Goal: Task Accomplishment & Management: Manage account settings

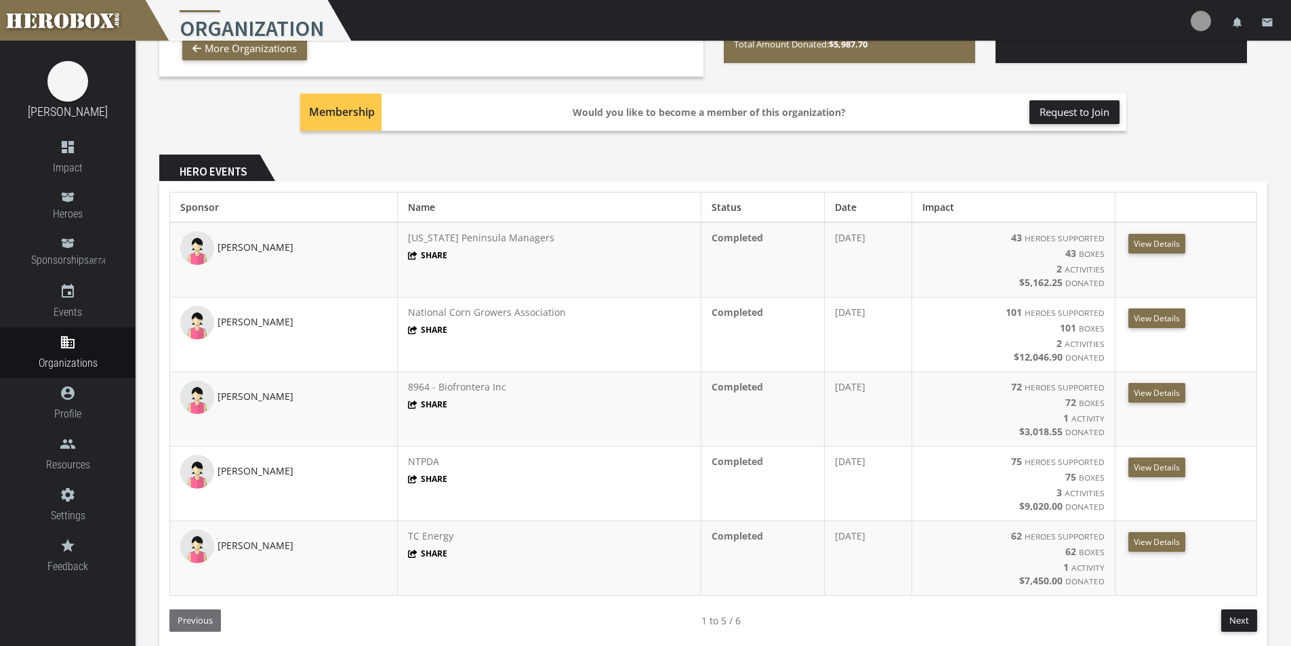
scroll to position [271, 0]
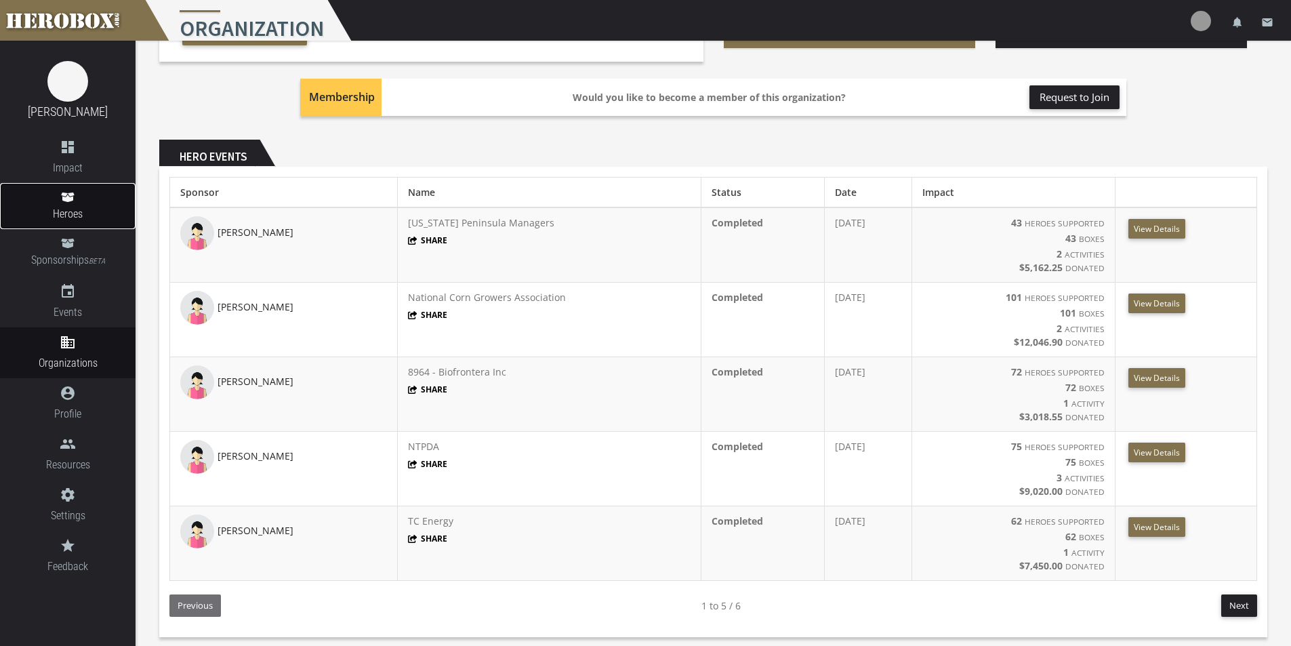
click at [87, 201] on link "Heroes" at bounding box center [68, 206] width 136 height 46
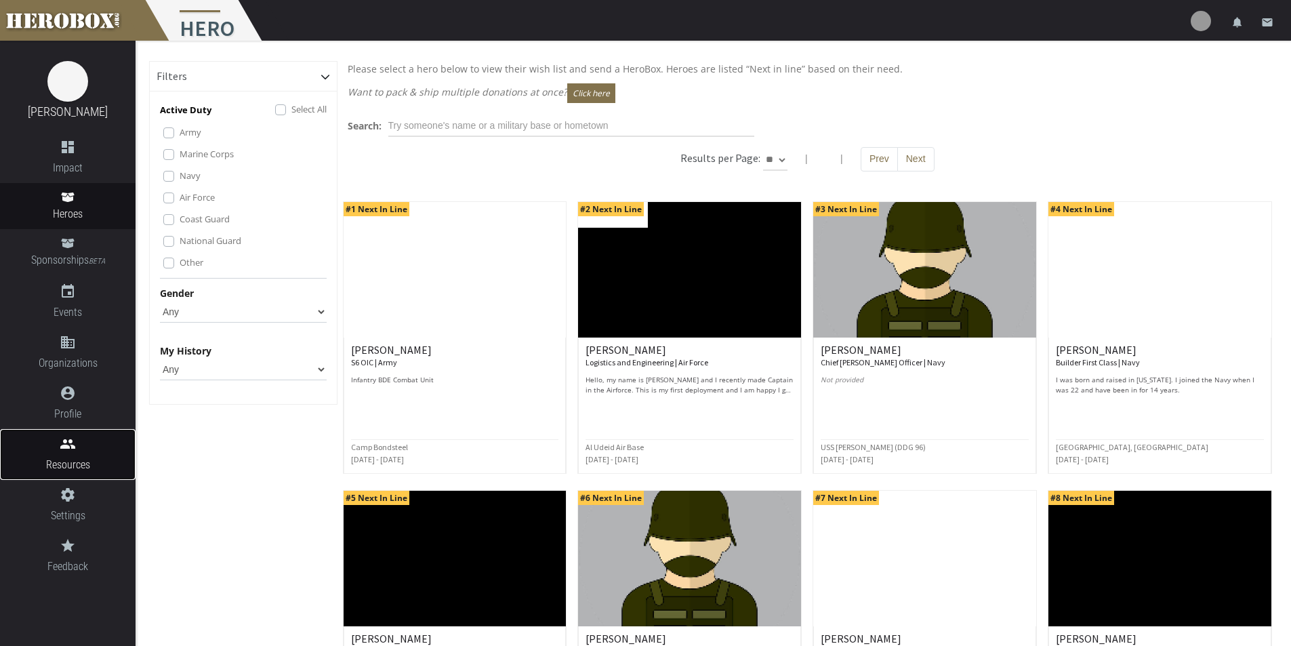
click at [79, 462] on span "Resources" at bounding box center [68, 464] width 136 height 17
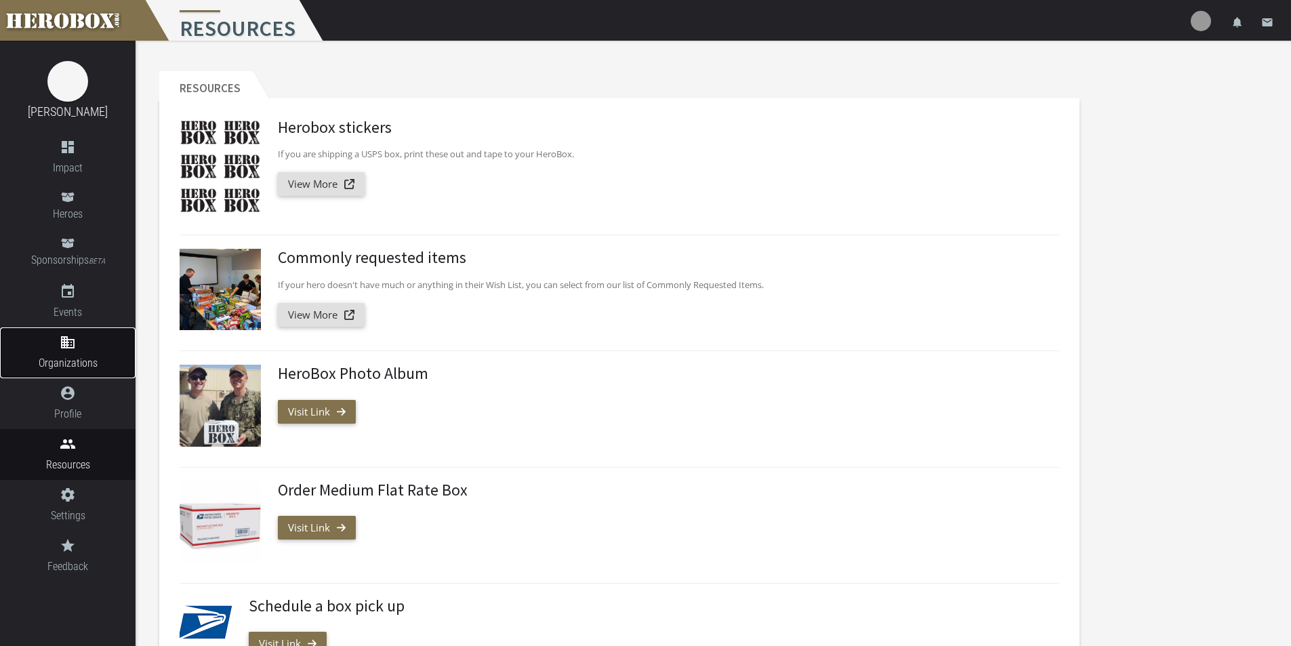
click at [75, 352] on link "domain Organizations" at bounding box center [68, 352] width 136 height 51
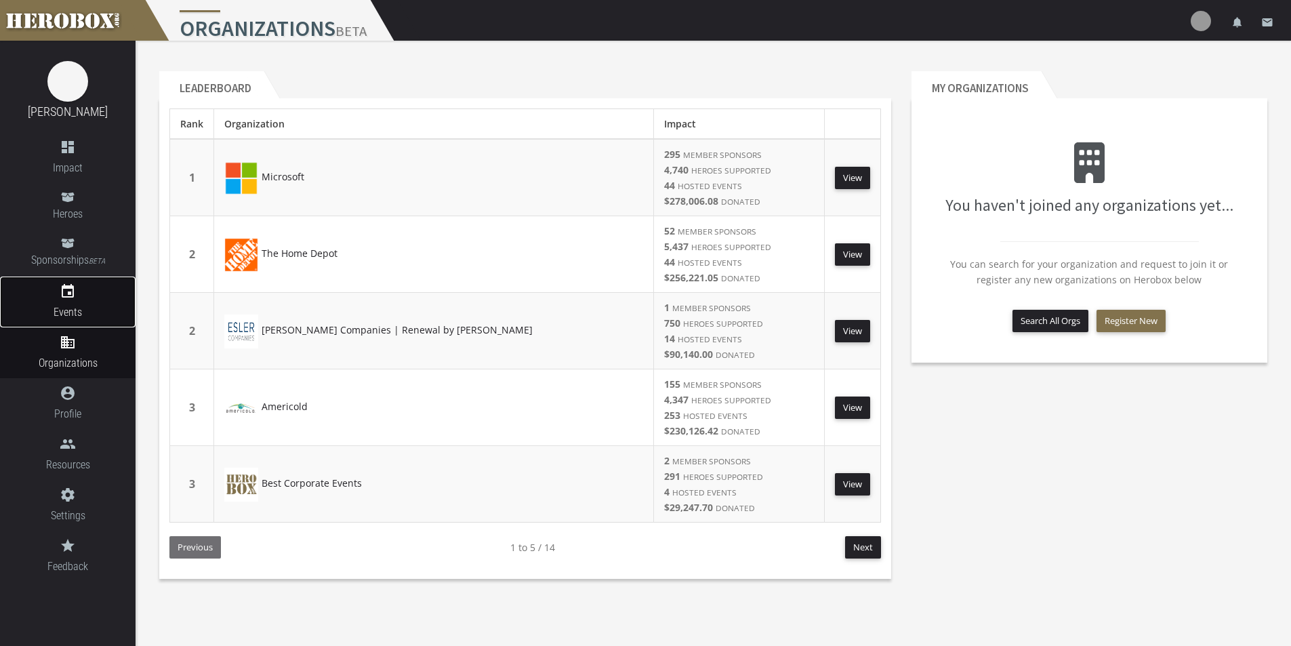
click at [75, 304] on span "Events" at bounding box center [68, 312] width 136 height 17
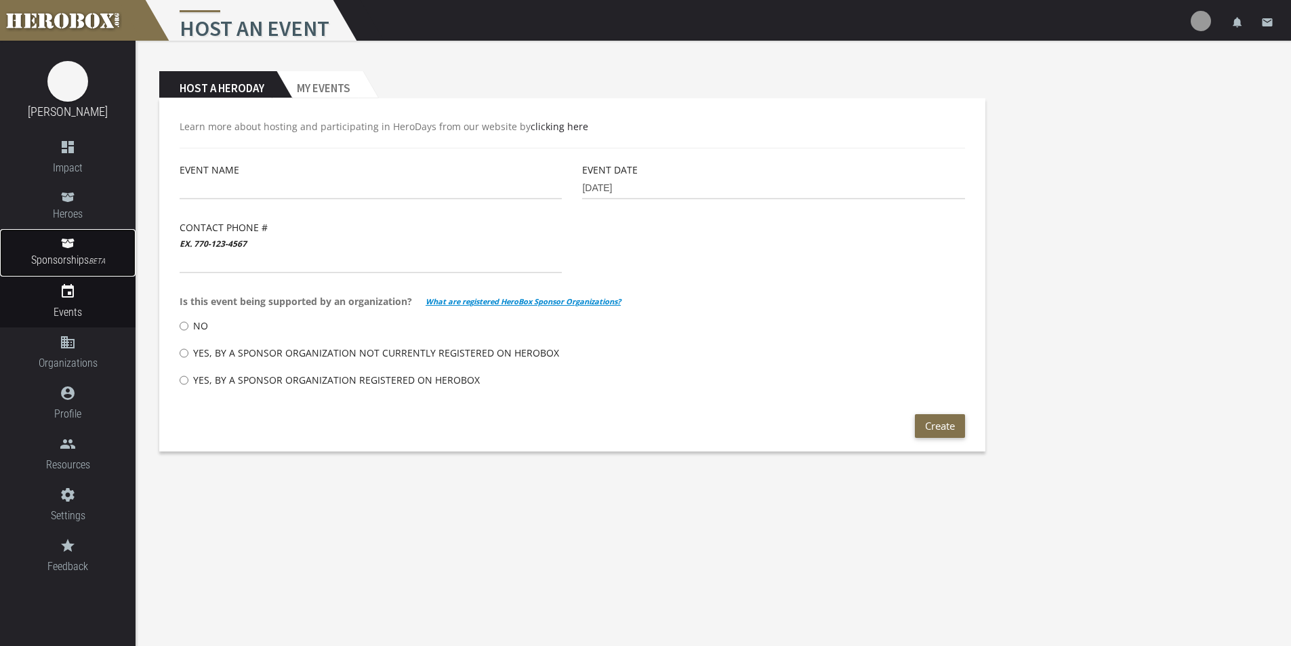
click at [81, 251] on link "Sponsorships BETA" at bounding box center [68, 252] width 136 height 47
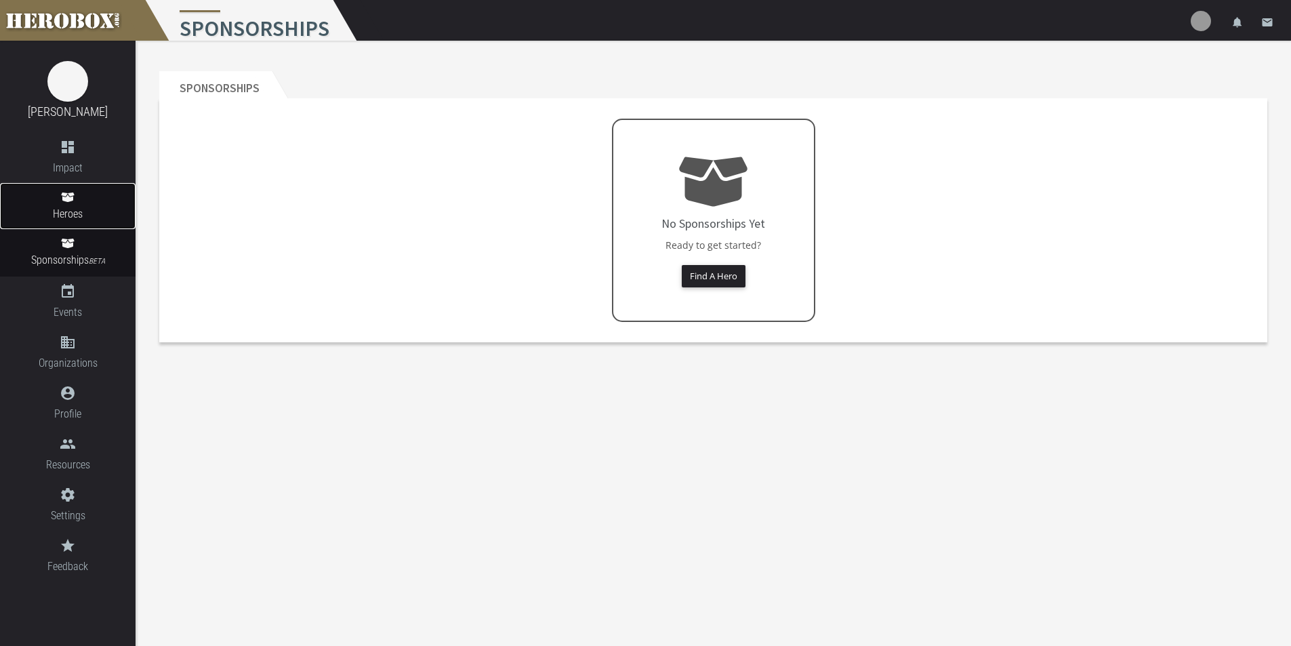
click at [79, 202] on link "Heroes" at bounding box center [68, 206] width 136 height 46
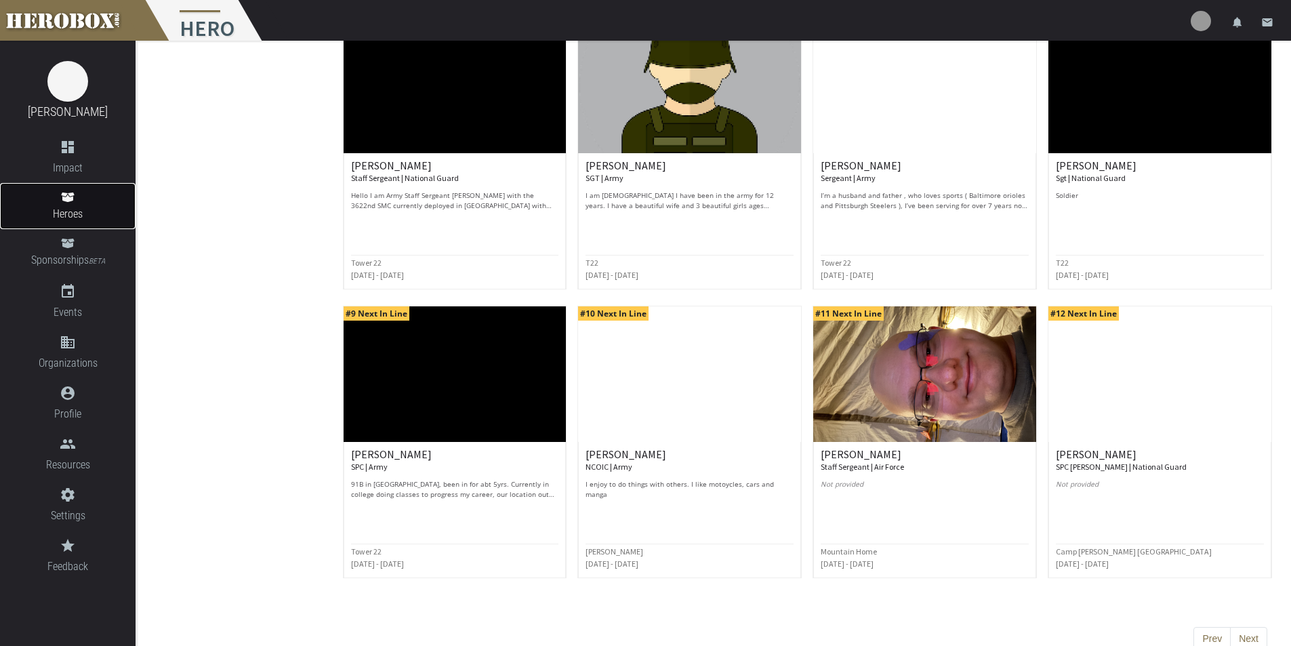
scroll to position [493, 0]
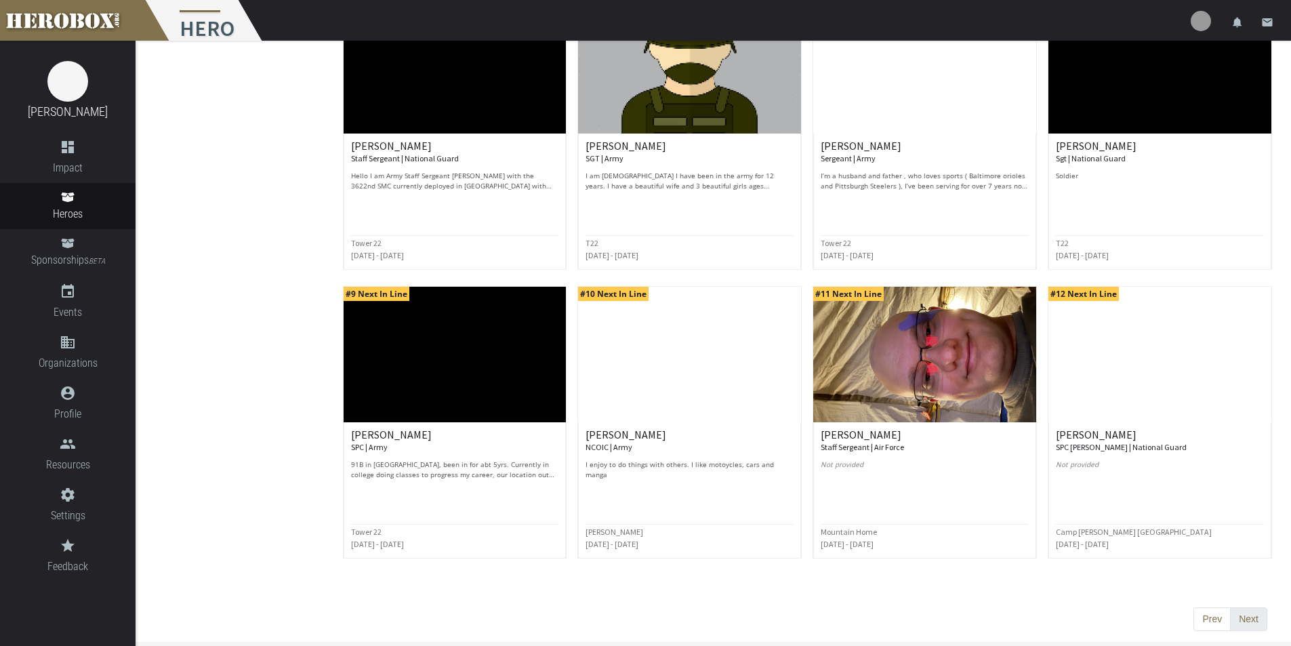
click at [1259, 617] on button "Next" at bounding box center [1248, 619] width 37 height 24
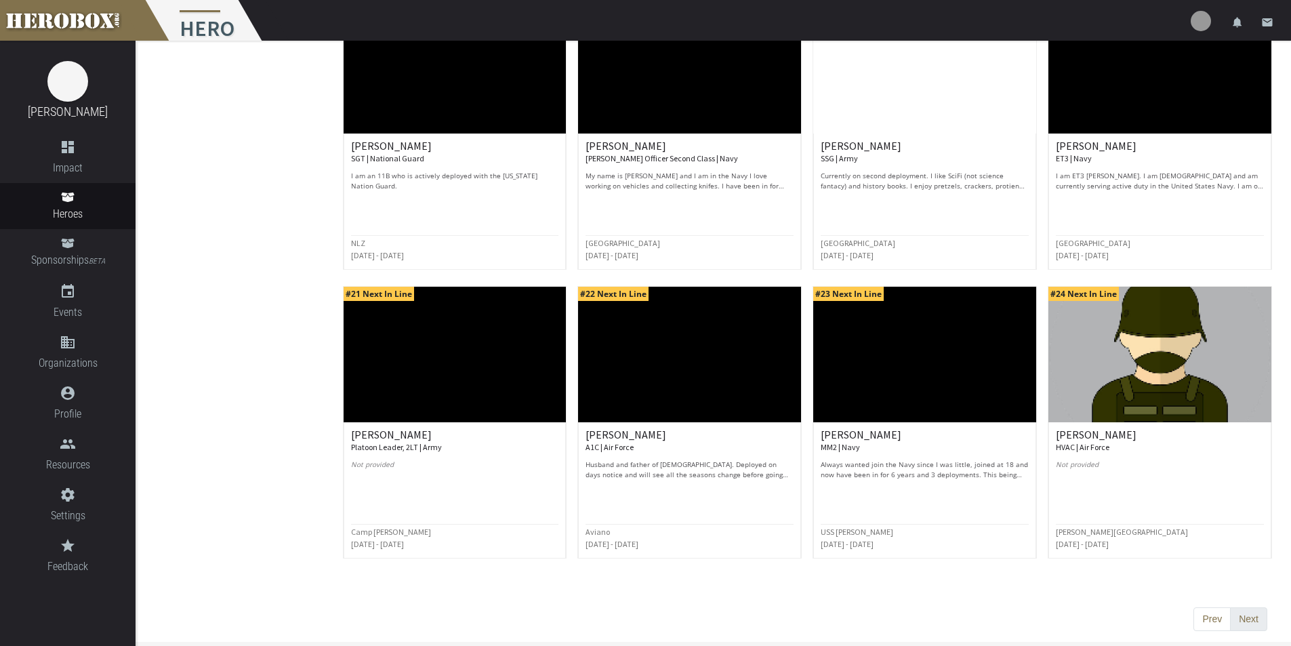
click at [1258, 622] on button "Next" at bounding box center [1248, 619] width 37 height 24
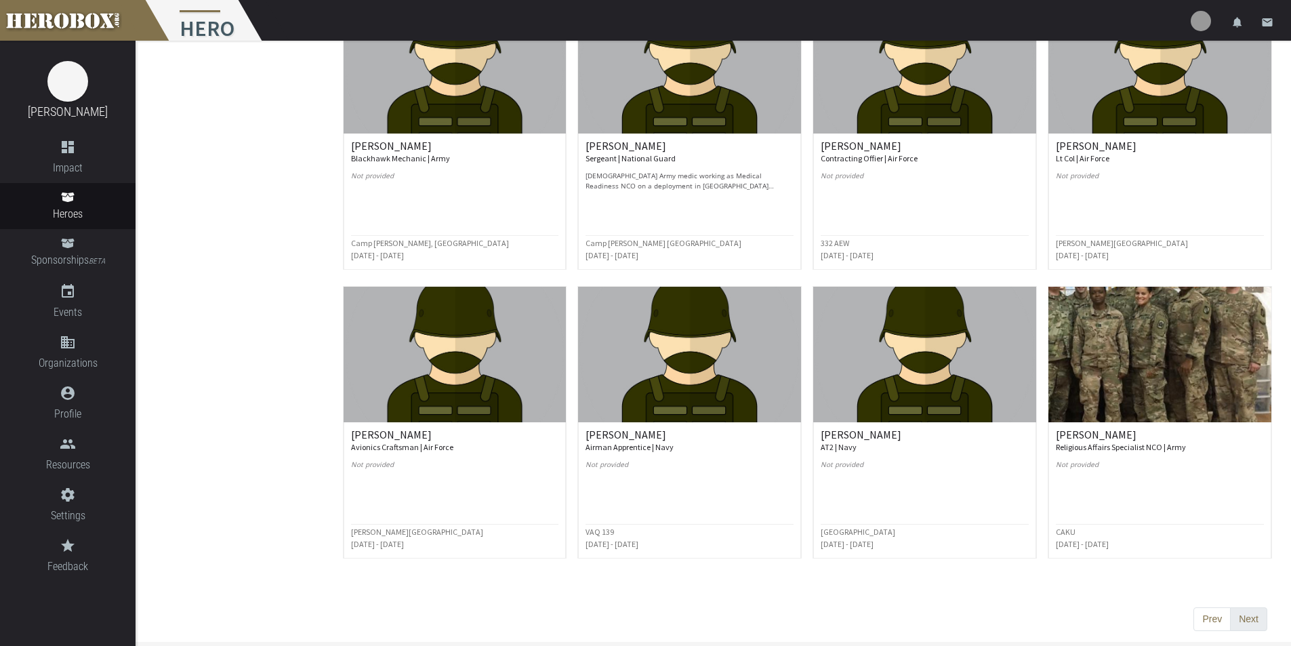
click at [1255, 615] on button "Next" at bounding box center [1248, 619] width 37 height 24
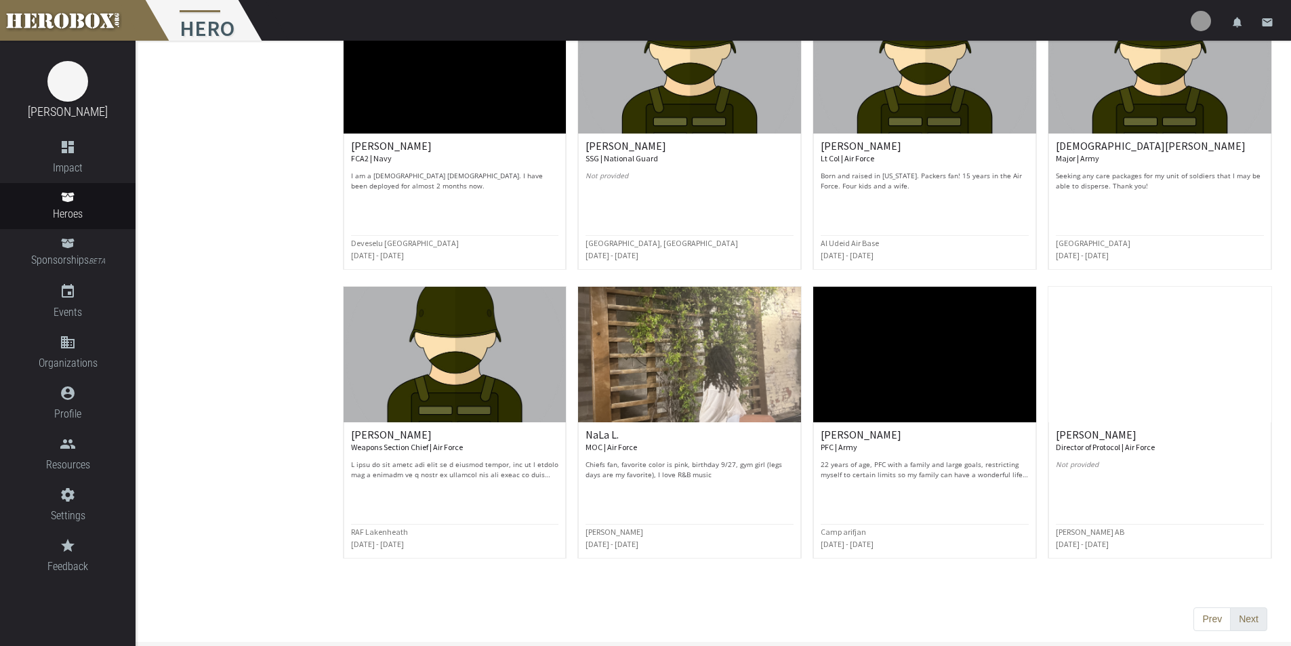
click at [1250, 618] on button "Next" at bounding box center [1248, 619] width 37 height 24
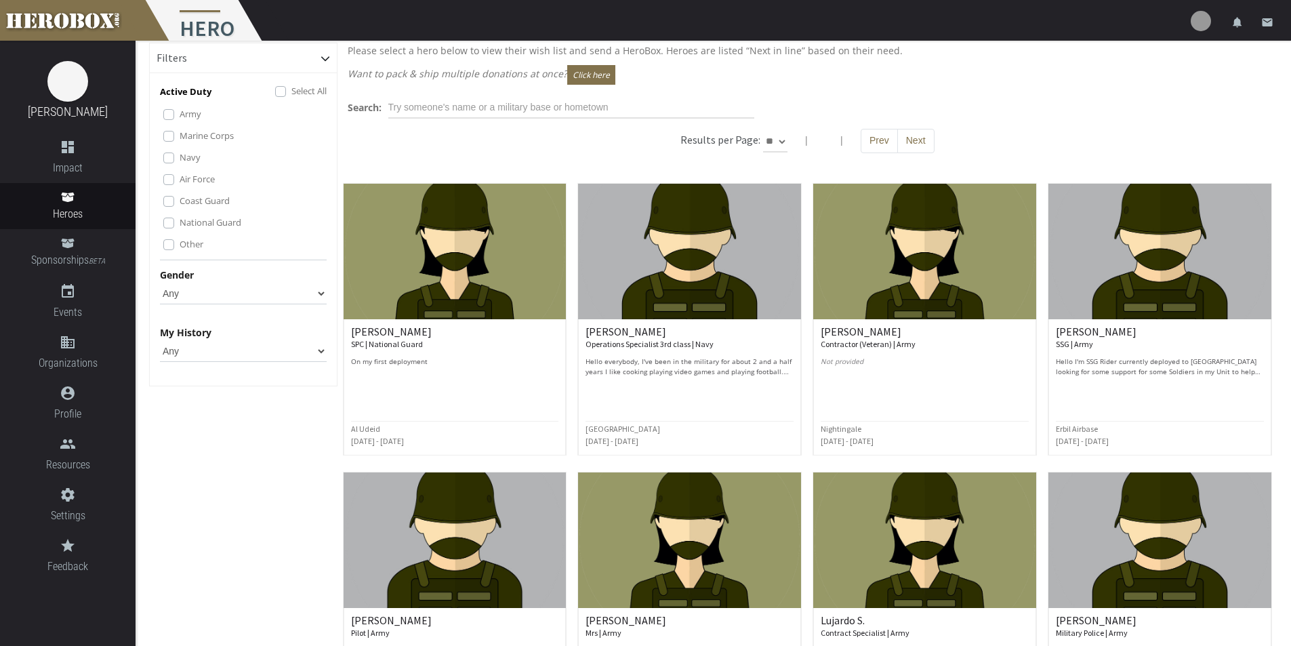
scroll to position [0, 0]
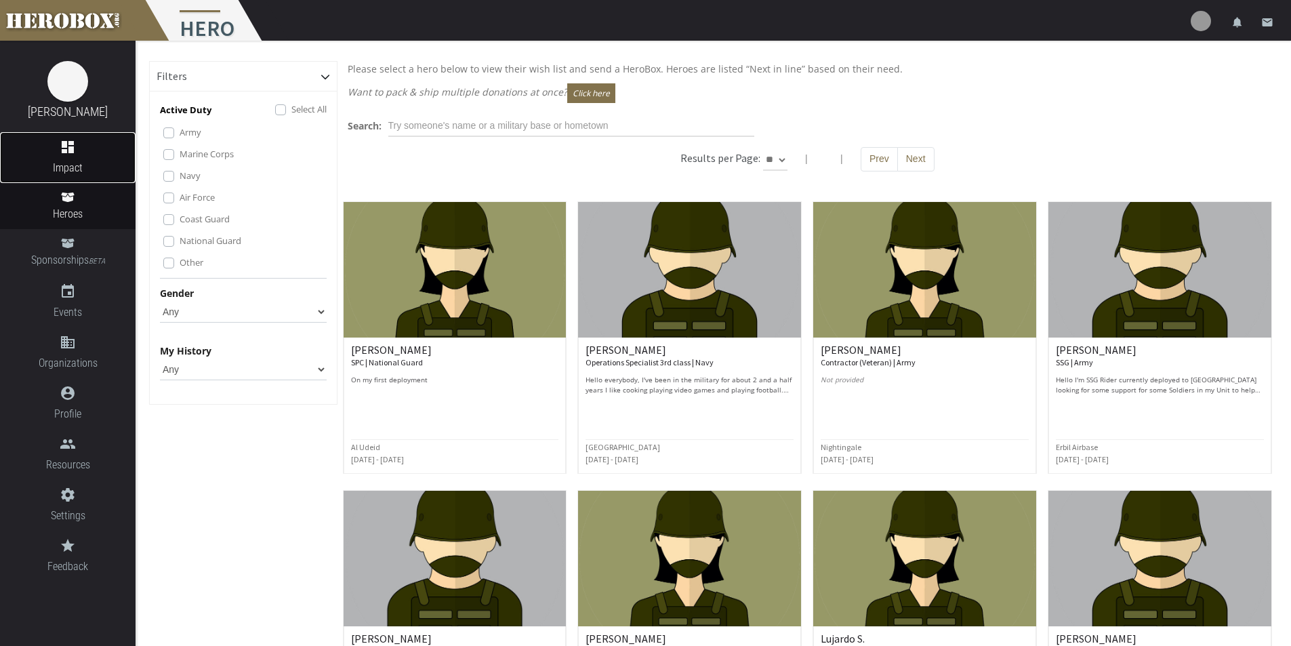
click at [63, 151] on icon "dashboard" at bounding box center [68, 147] width 136 height 16
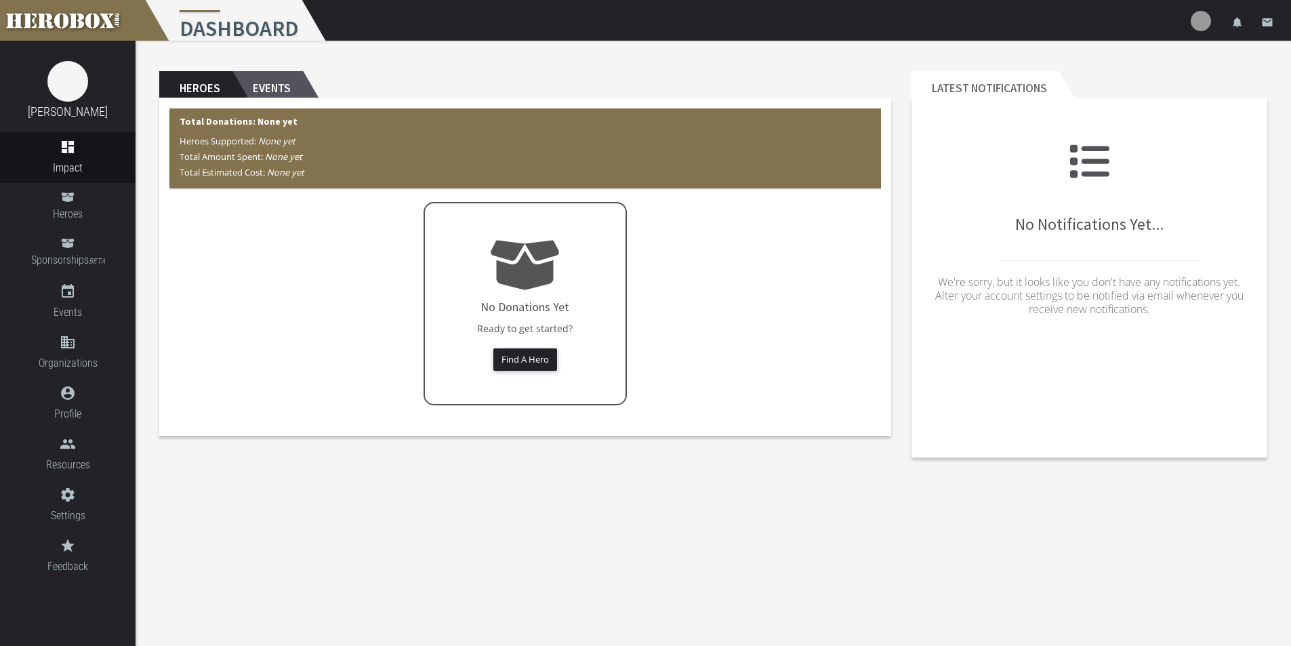
click at [271, 77] on h2 "Events" at bounding box center [267, 84] width 70 height 27
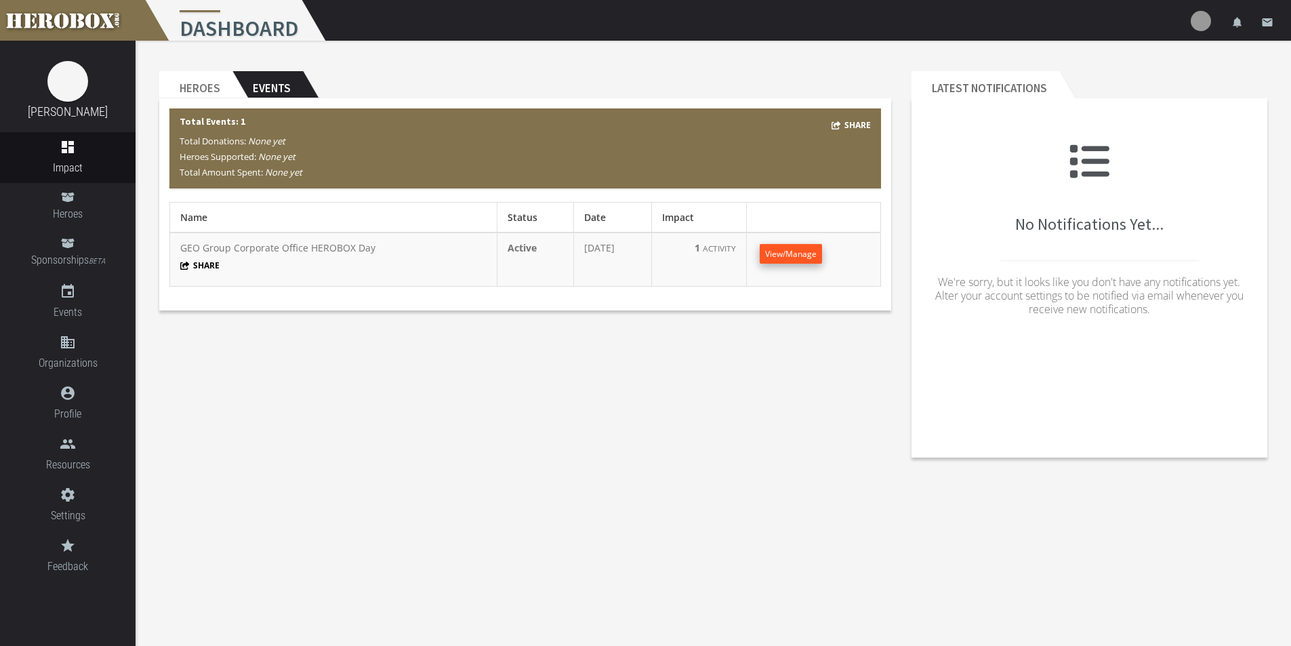
click at [797, 255] on span "View/Manage" at bounding box center [791, 254] width 52 height 12
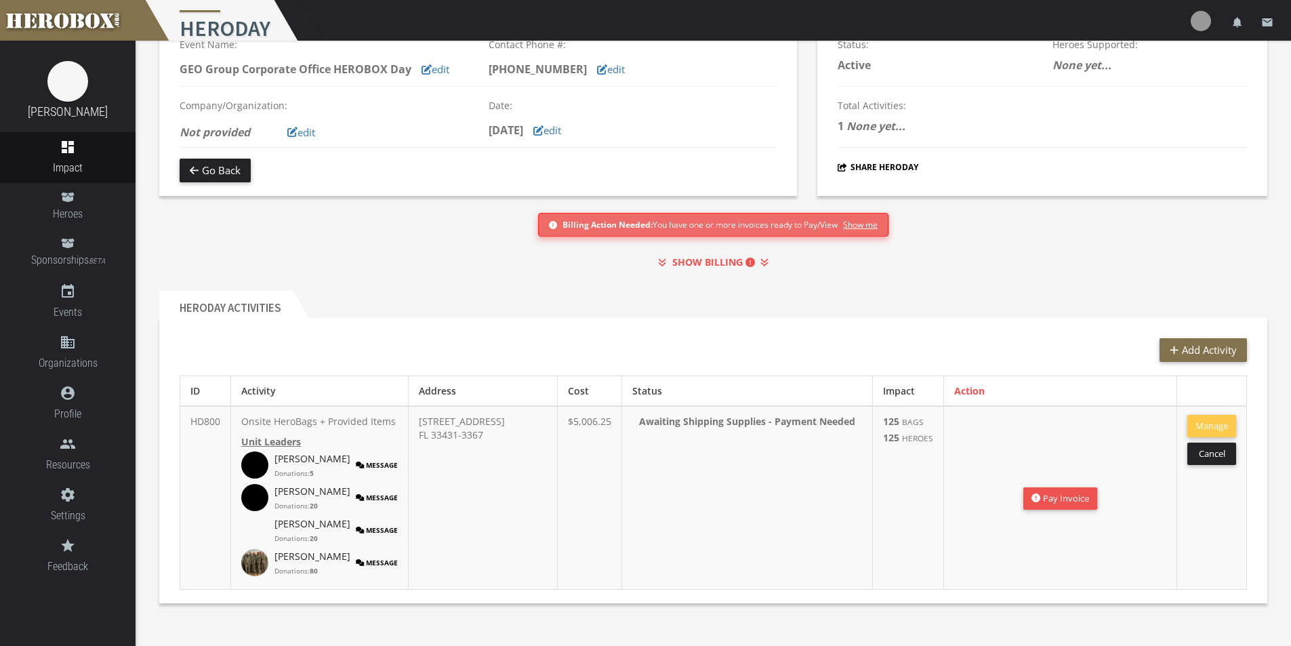
scroll to position [96, 0]
click at [1217, 415] on button "Manage" at bounding box center [1211, 426] width 49 height 22
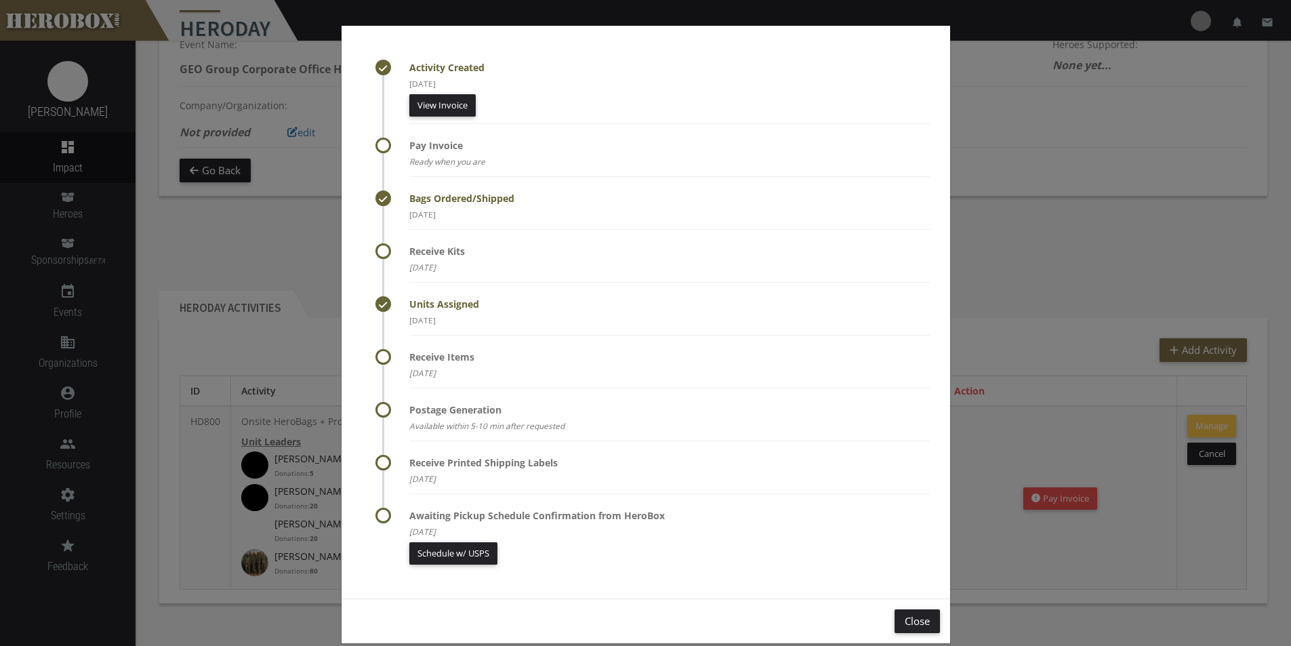
scroll to position [0, 0]
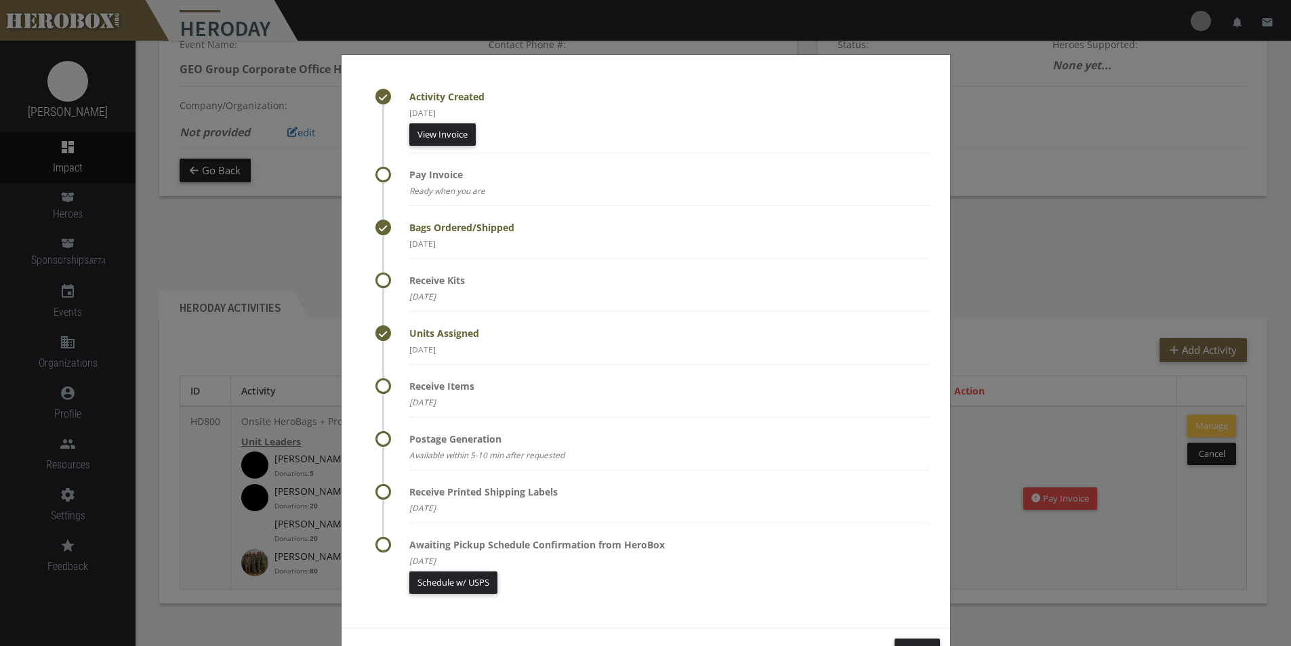
click at [1023, 242] on div "Activity Created [DATE] View Invoice Pay Invoice Ready when you are Bags Ordere…" at bounding box center [645, 323] width 1291 height 646
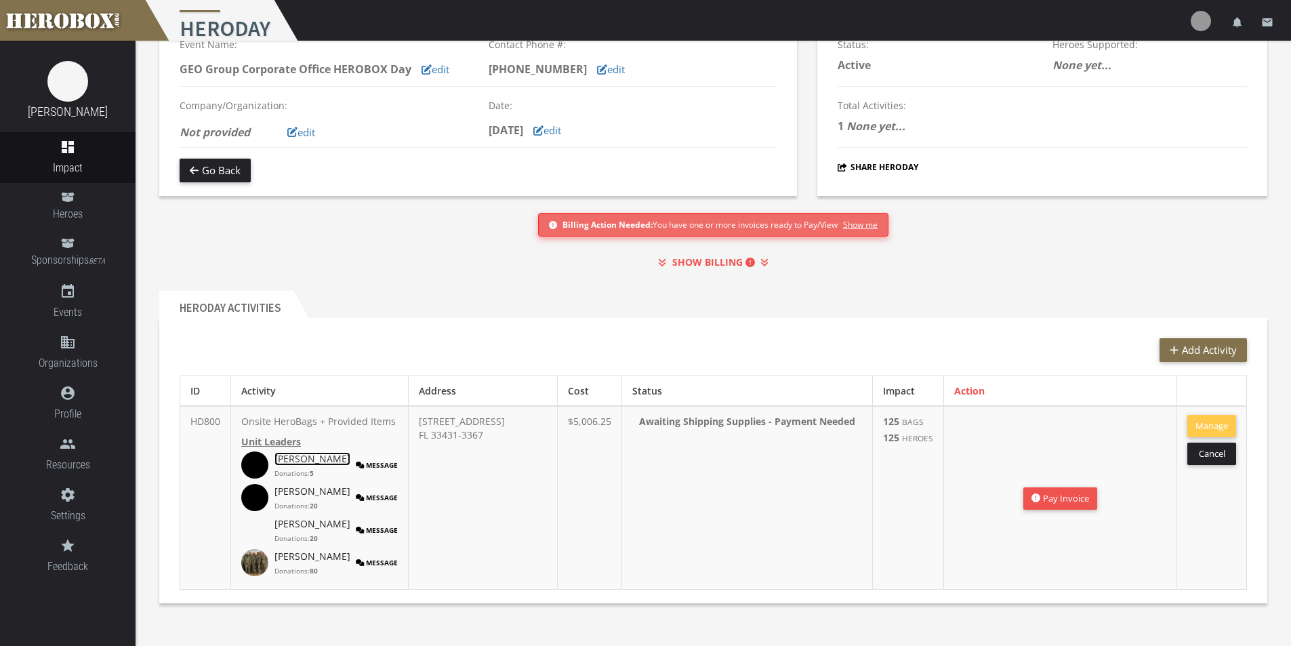
click at [282, 459] on link "[PERSON_NAME]" at bounding box center [312, 459] width 76 height 14
click at [295, 493] on link "[PERSON_NAME]" at bounding box center [312, 492] width 76 height 14
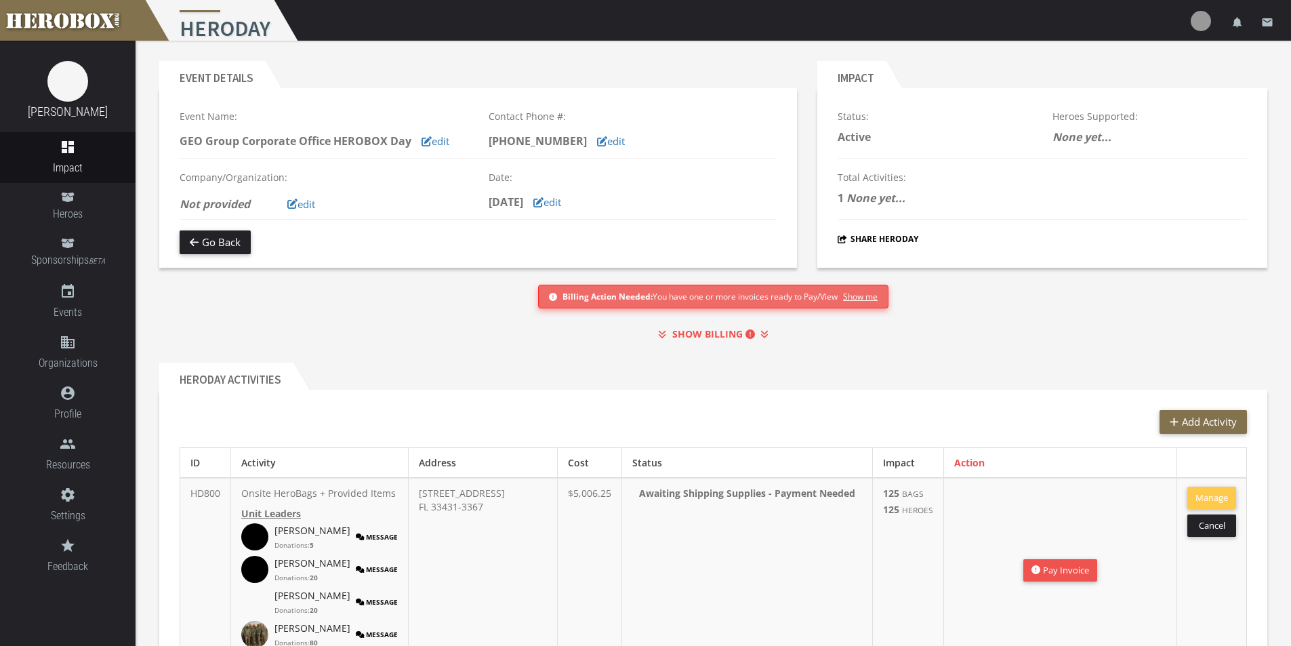
scroll to position [96, 0]
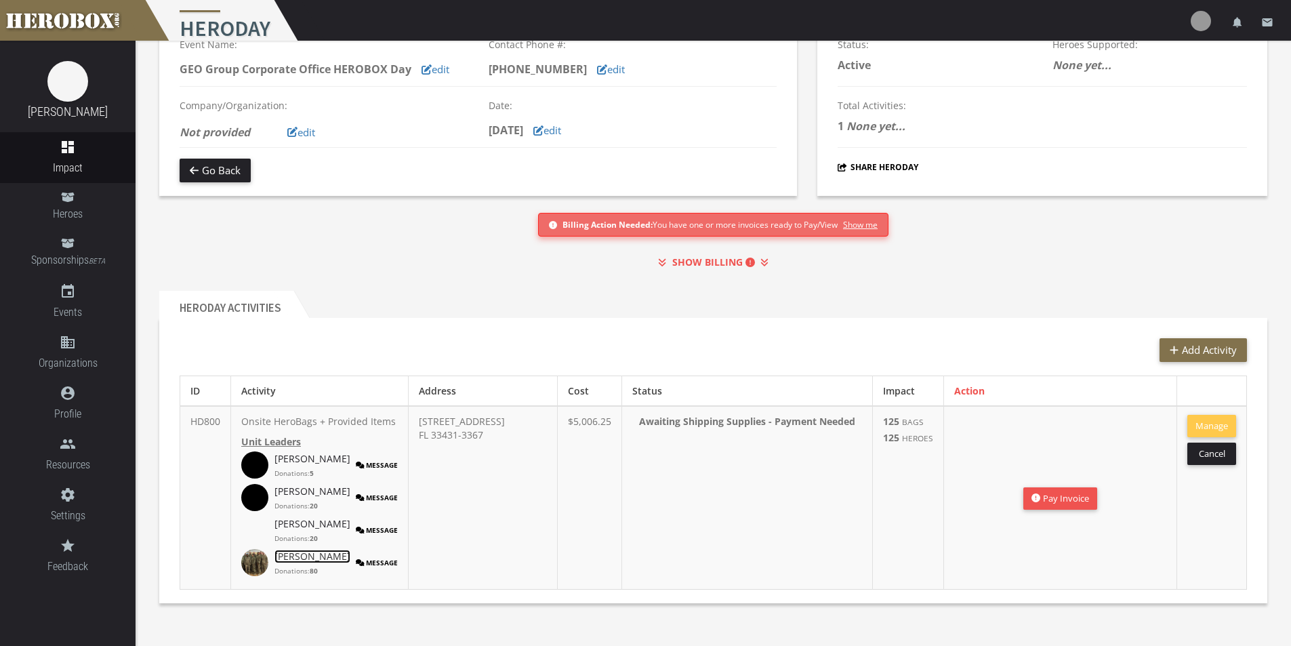
click at [289, 557] on link "[PERSON_NAME]" at bounding box center [312, 557] width 76 height 14
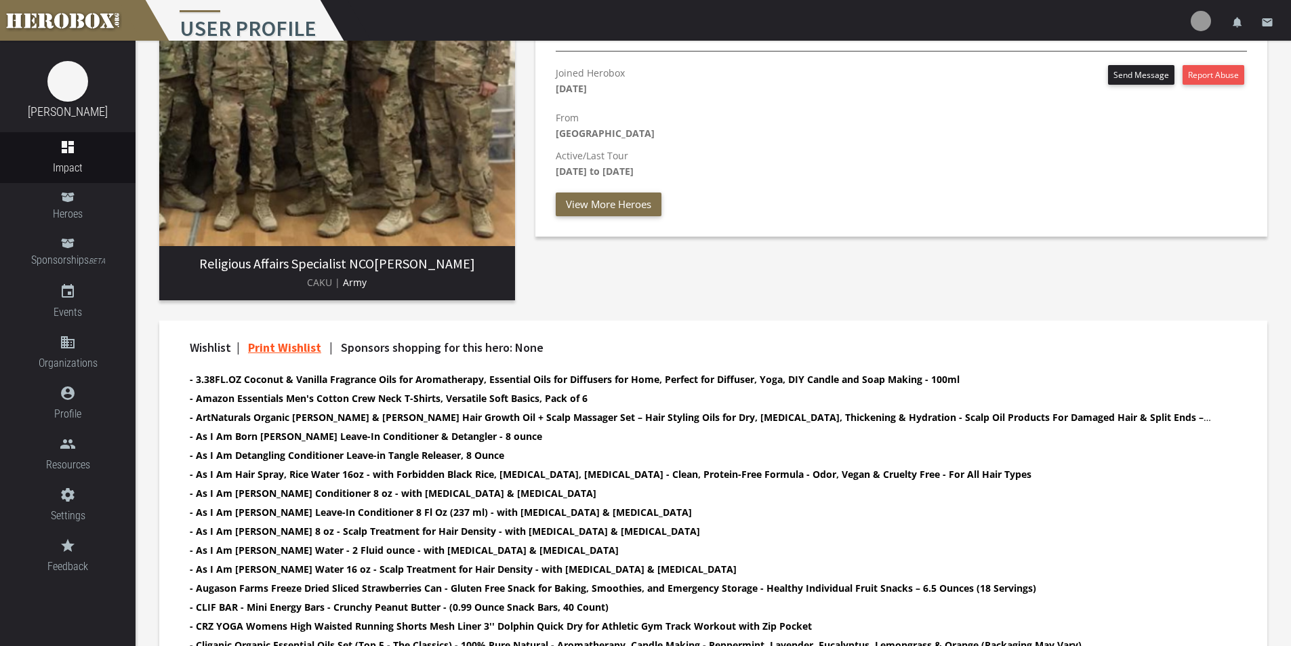
scroll to position [157, 0]
